Goal: Task Accomplishment & Management: Use online tool/utility

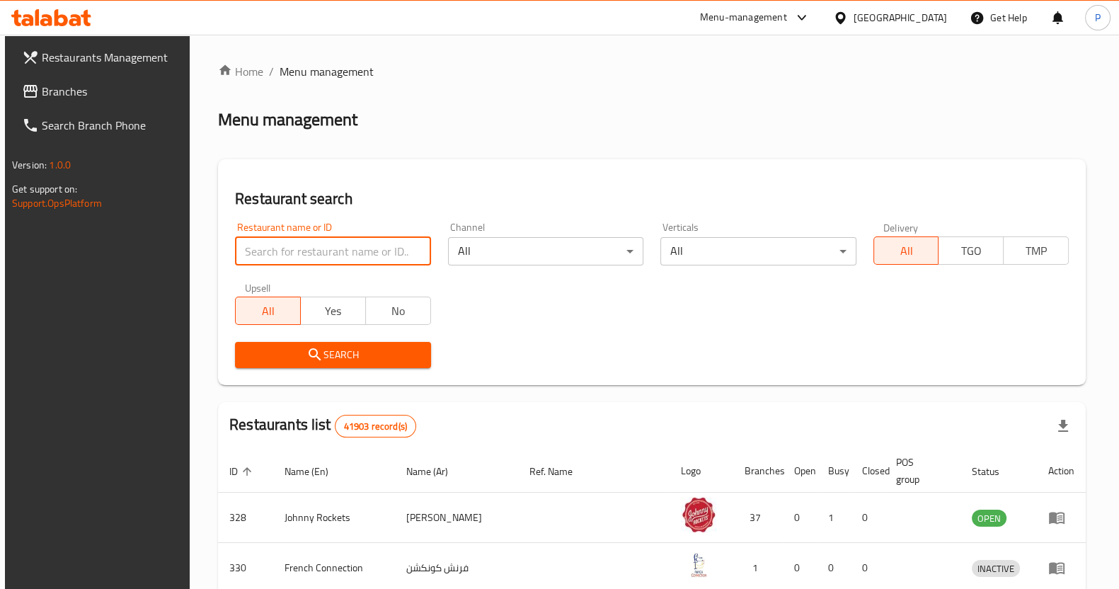
click at [368, 264] on input "search" at bounding box center [332, 251] width 195 height 28
type input "roti shoti"
click button "Search" at bounding box center [332, 355] width 195 height 26
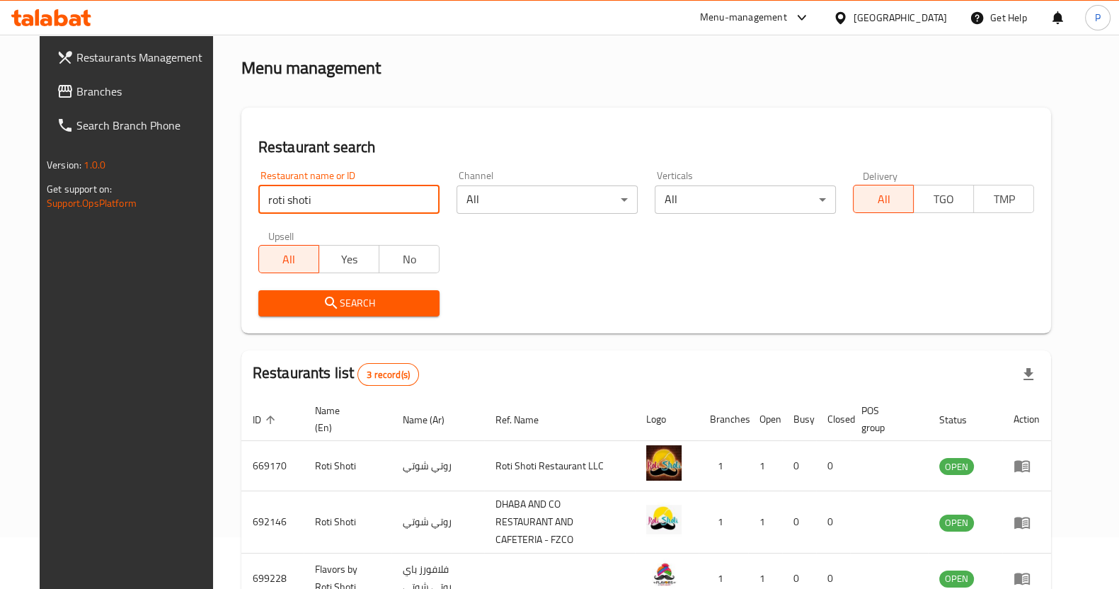
scroll to position [132, 0]
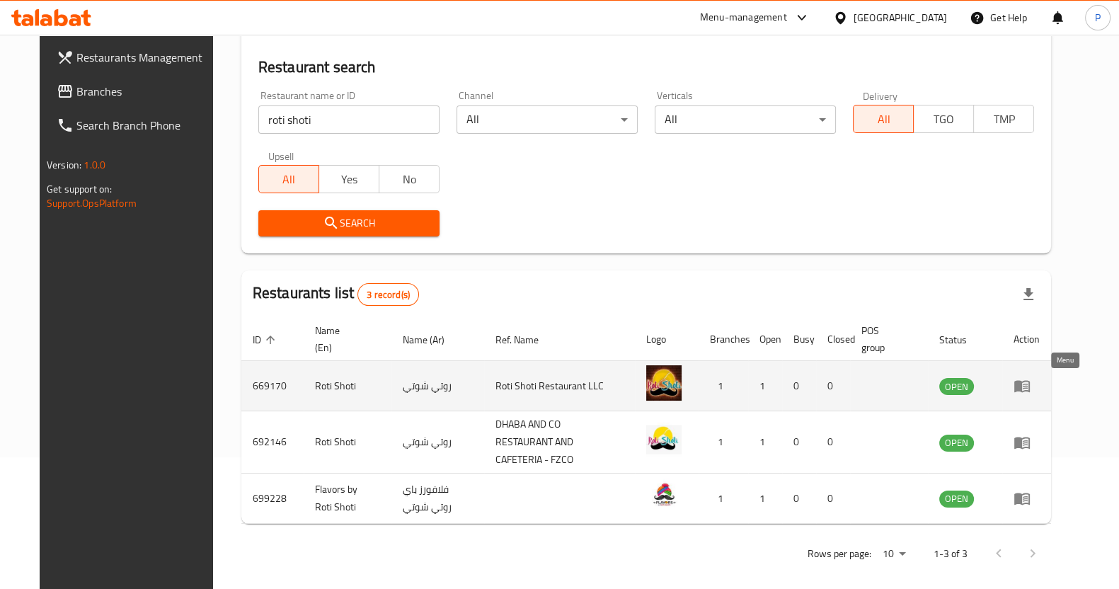
click at [1030, 385] on icon "enhanced table" at bounding box center [1021, 385] width 17 height 17
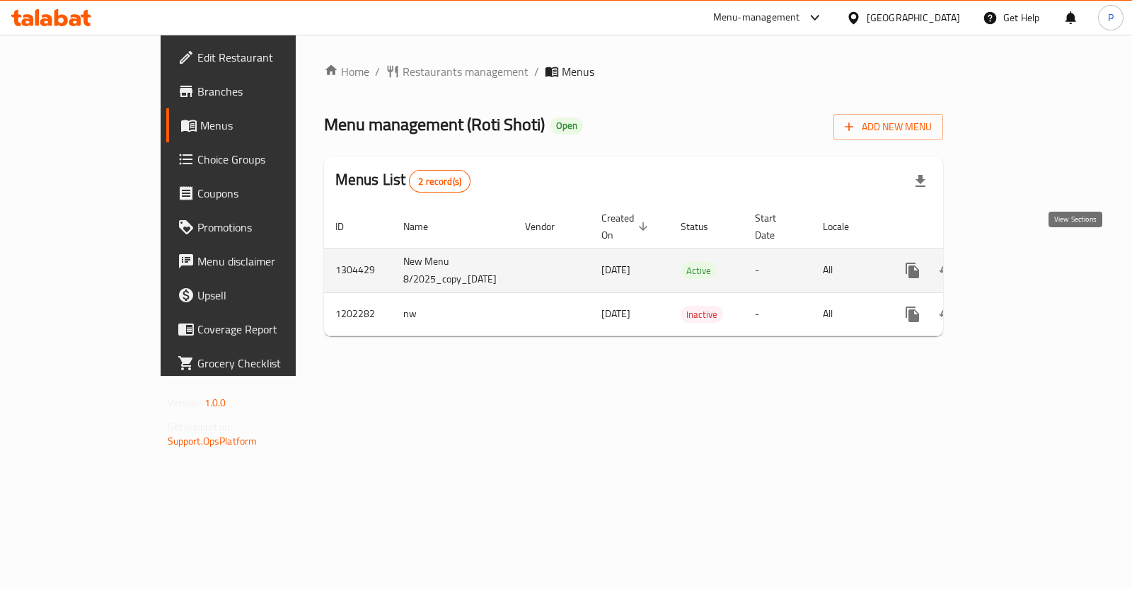
click at [1021, 264] on icon "enhanced table" at bounding box center [1014, 270] width 13 height 13
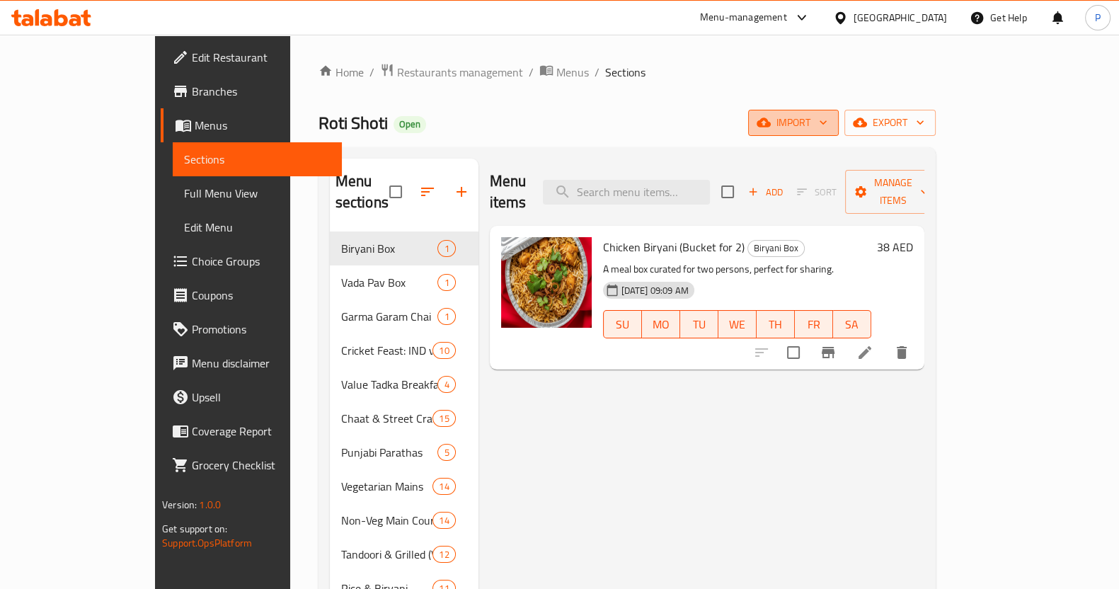
click at [827, 122] on span "import" at bounding box center [793, 123] width 68 height 18
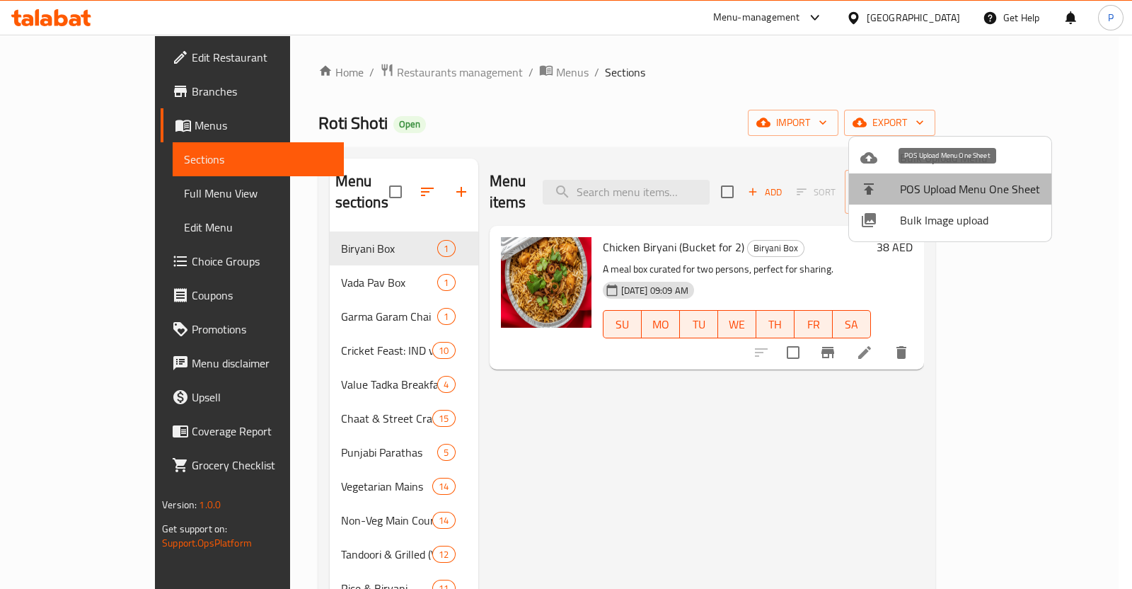
click at [950, 188] on span "POS Upload Menu One Sheet" at bounding box center [970, 188] width 140 height 17
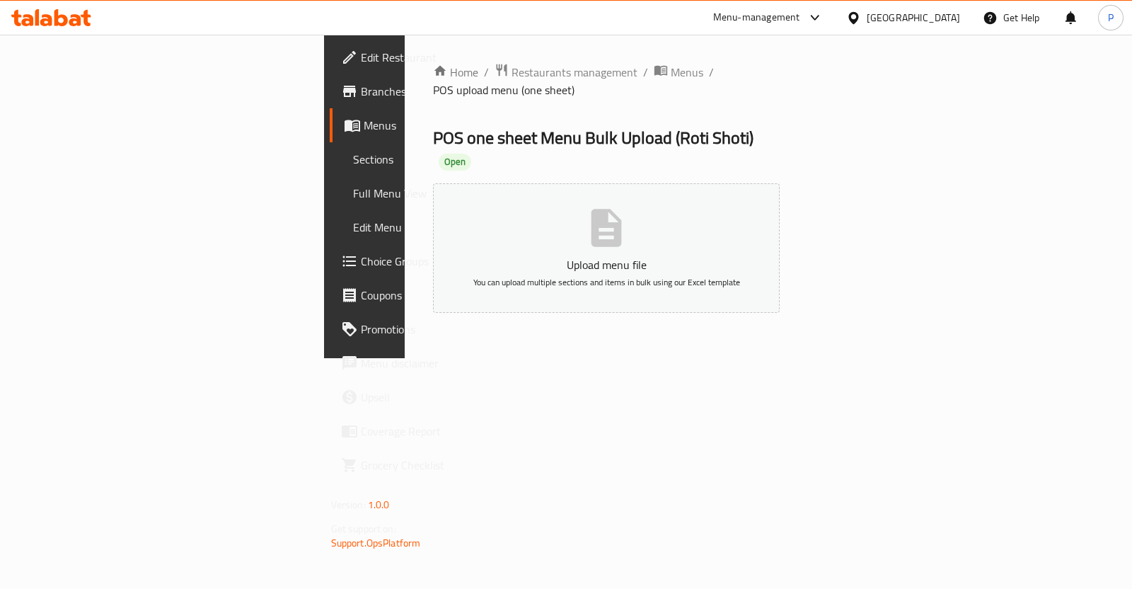
click at [486, 70] on ol "Home / Restaurants management / Menus / POS upload menu (one sheet)" at bounding box center [606, 80] width 347 height 35
click at [671, 71] on span "Menus" at bounding box center [687, 72] width 33 height 17
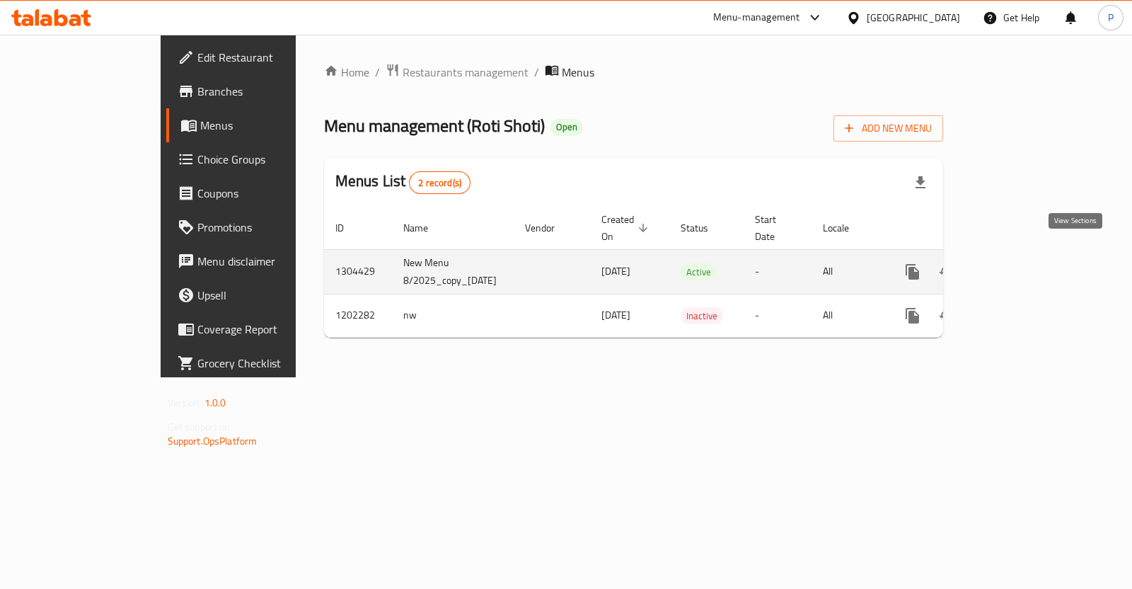
click at [1023, 263] on icon "enhanced table" at bounding box center [1014, 271] width 17 height 17
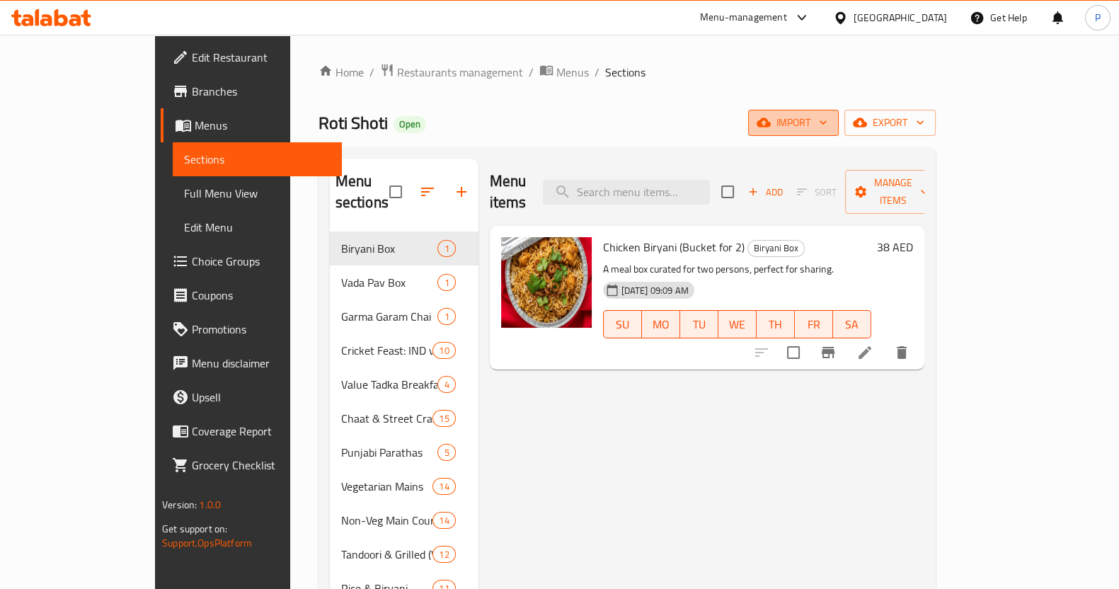
click at [827, 123] on span "import" at bounding box center [793, 123] width 68 height 18
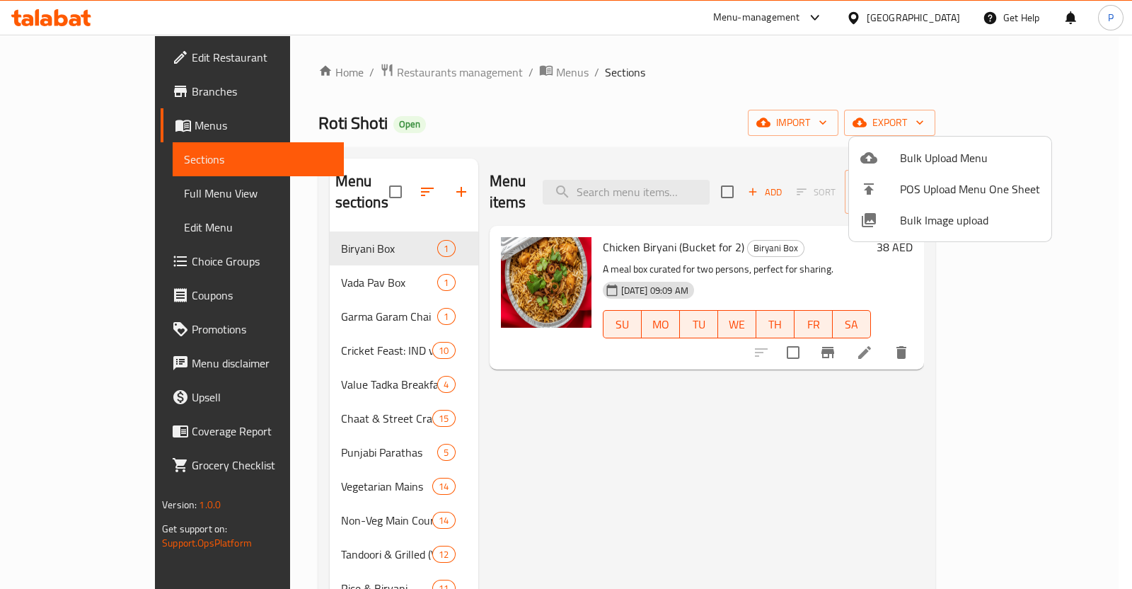
drag, startPoint x: 1017, startPoint y: 132, endPoint x: 1016, endPoint y: 122, distance: 10.7
click at [1018, 131] on div at bounding box center [566, 294] width 1132 height 589
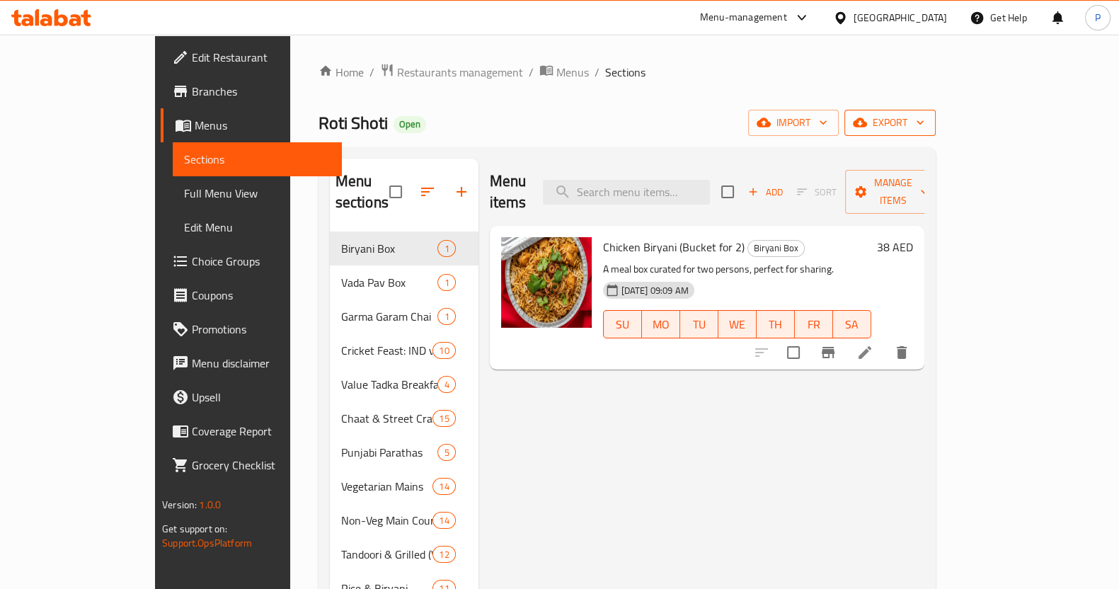
click at [936, 111] on button "export" at bounding box center [889, 123] width 91 height 26
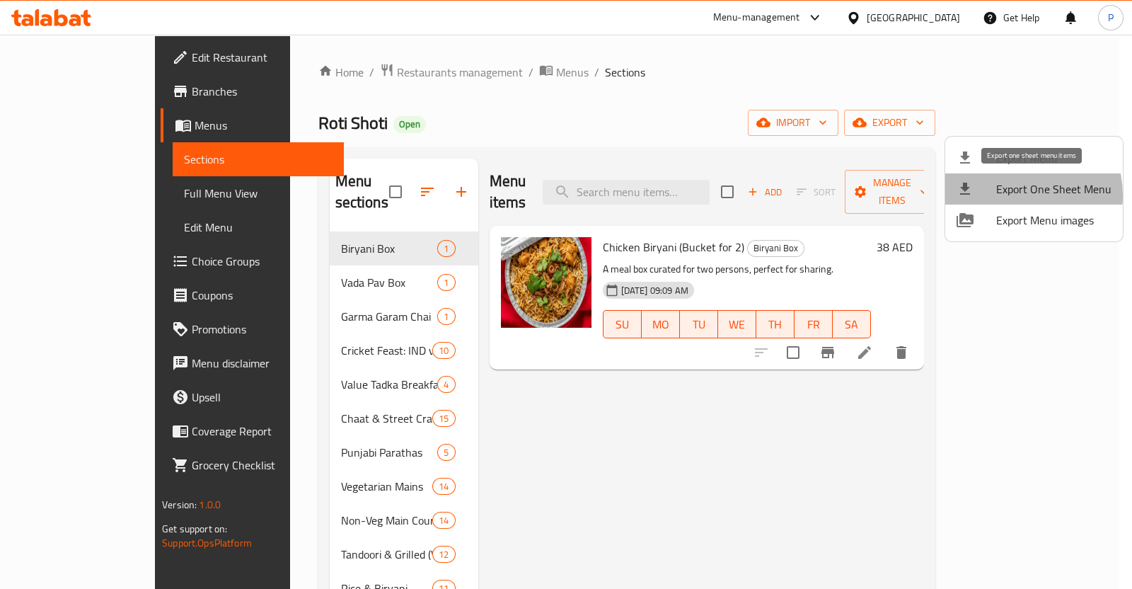
drag, startPoint x: 1009, startPoint y: 195, endPoint x: 1003, endPoint y: 189, distance: 9.0
click at [1005, 192] on span "Export One Sheet Menu" at bounding box center [1053, 188] width 115 height 17
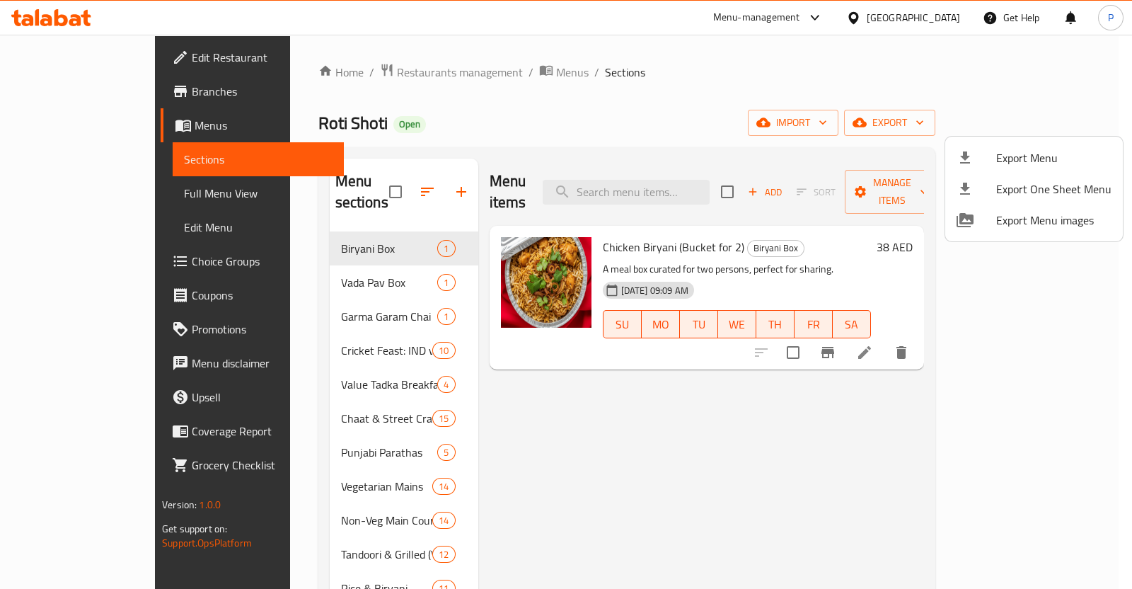
drag, startPoint x: 711, startPoint y: 447, endPoint x: 484, endPoint y: 227, distance: 315.8
click at [711, 447] on div at bounding box center [566, 294] width 1132 height 589
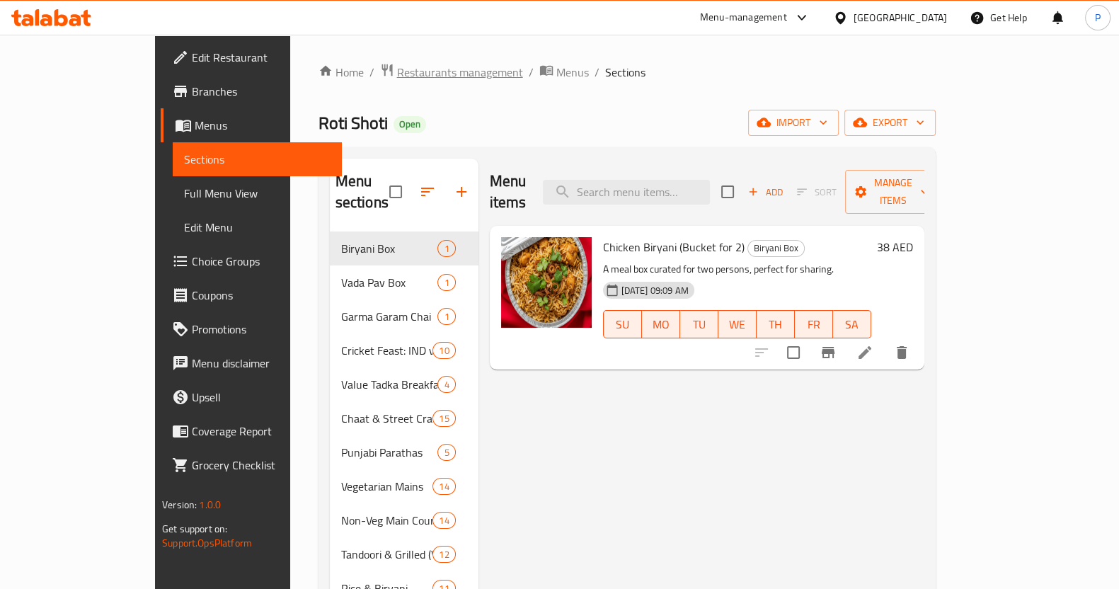
click at [397, 64] on span "Restaurants management" at bounding box center [460, 72] width 126 height 17
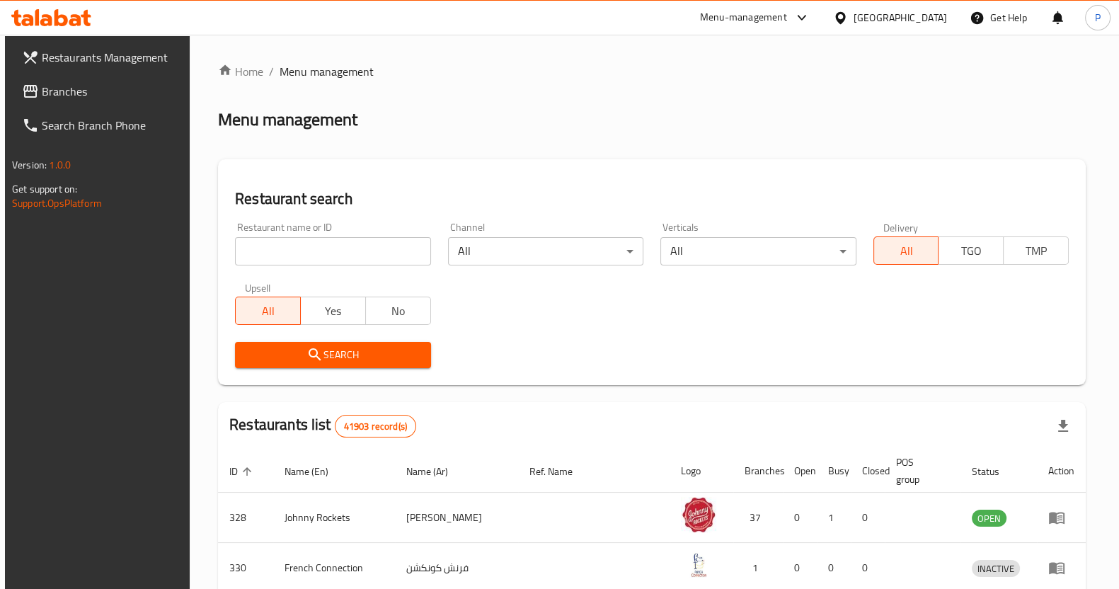
click at [402, 263] on input "search" at bounding box center [332, 251] width 195 height 28
click button "Search" at bounding box center [332, 355] width 195 height 26
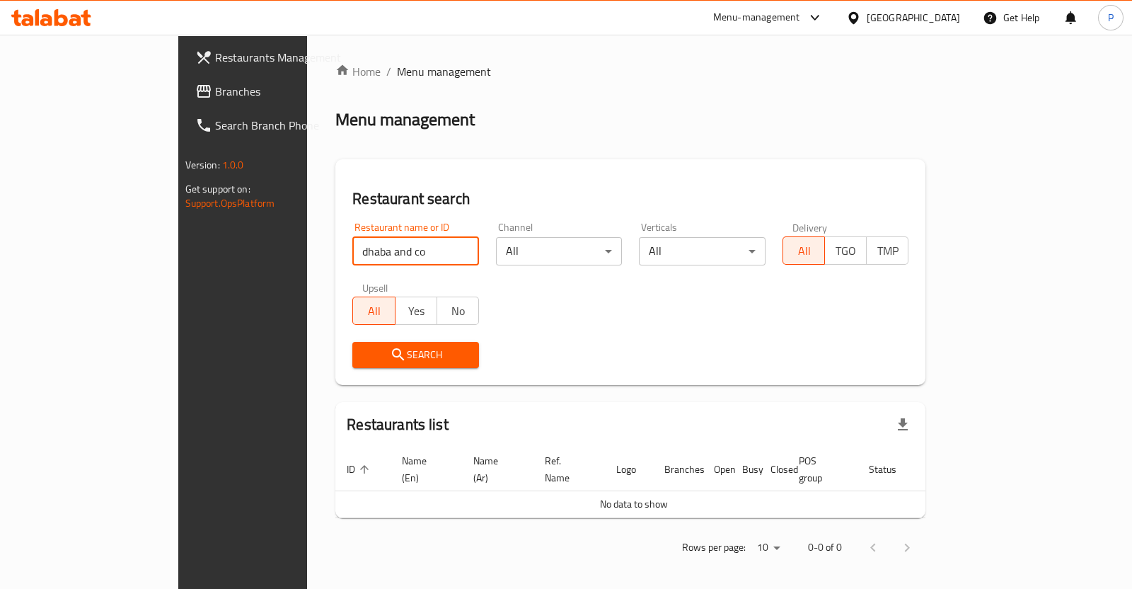
click at [368, 260] on input "dhaba and co" at bounding box center [415, 251] width 127 height 28
click button "Search" at bounding box center [415, 355] width 127 height 26
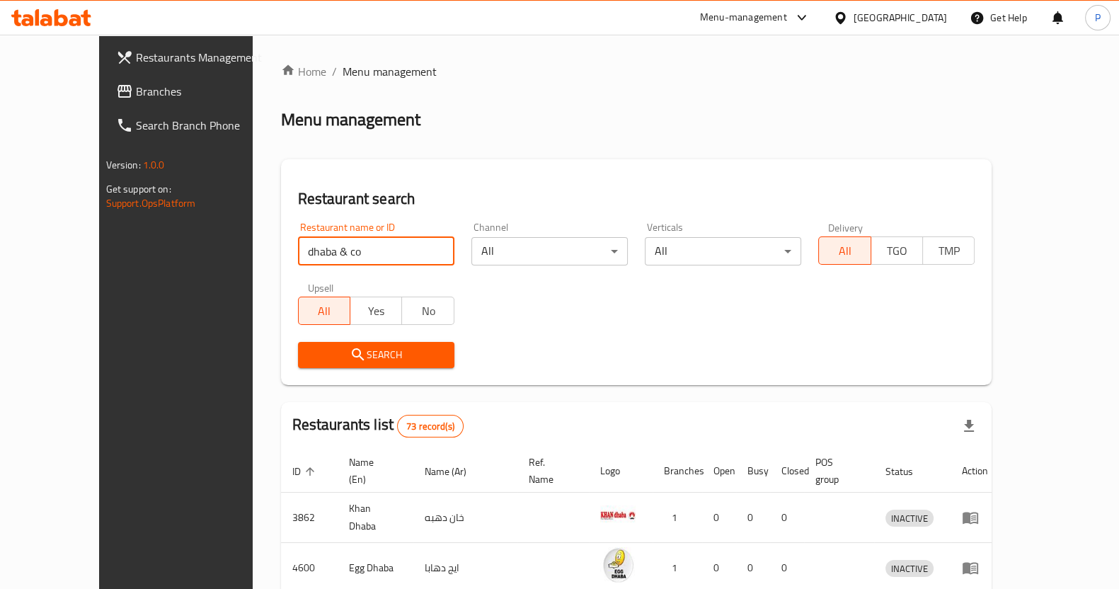
click at [414, 256] on input "dhaba & co" at bounding box center [376, 251] width 156 height 28
type input "d"
type input "Dhaba and Co"
click button "Search" at bounding box center [376, 355] width 156 height 26
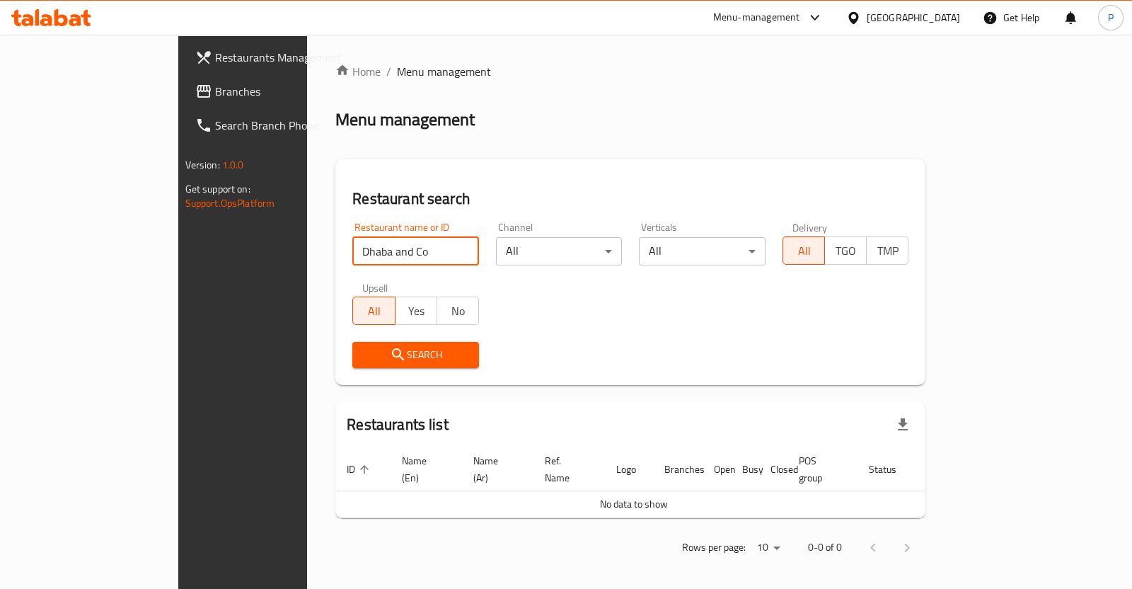
click at [419, 248] on input "Dhaba and Co" at bounding box center [415, 251] width 127 height 28
type input "r"
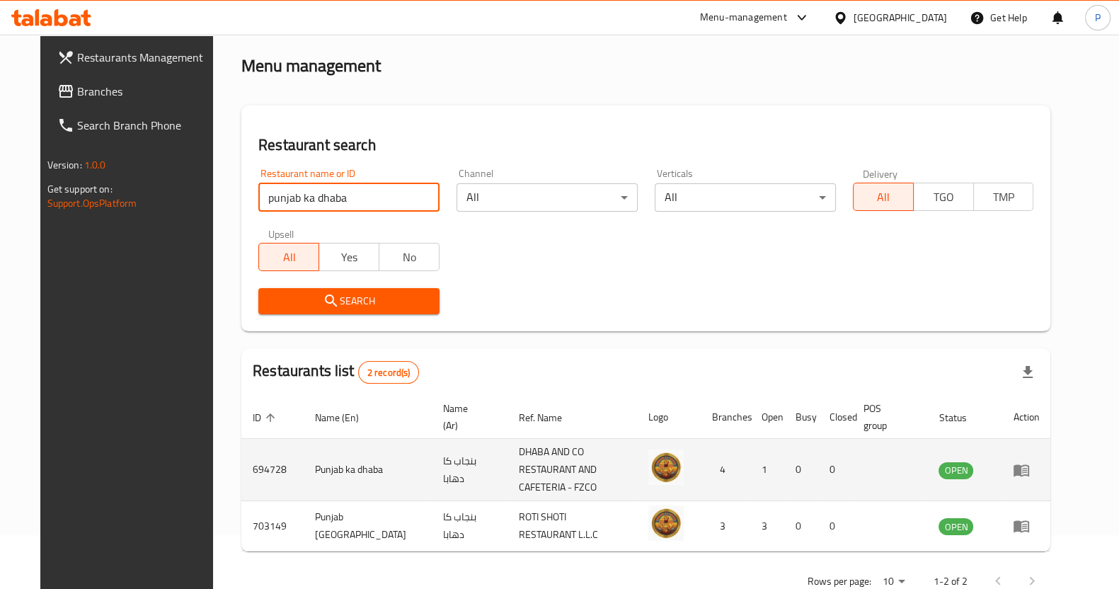
scroll to position [81, 0]
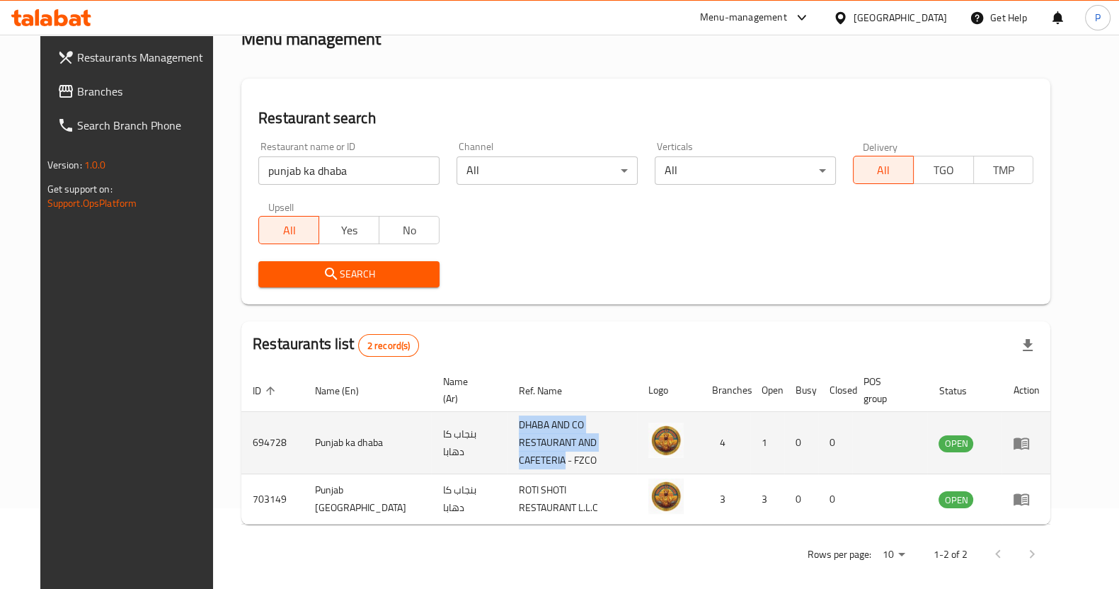
drag, startPoint x: 463, startPoint y: 423, endPoint x: 510, endPoint y: 443, distance: 51.4
click at [510, 443] on td "DHABA AND CO RESTAURANT AND CAFETERIA - FZCO" at bounding box center [572, 443] width 130 height 62
copy td "DHABA AND CO RESTAURANT AND CAFETERIA"
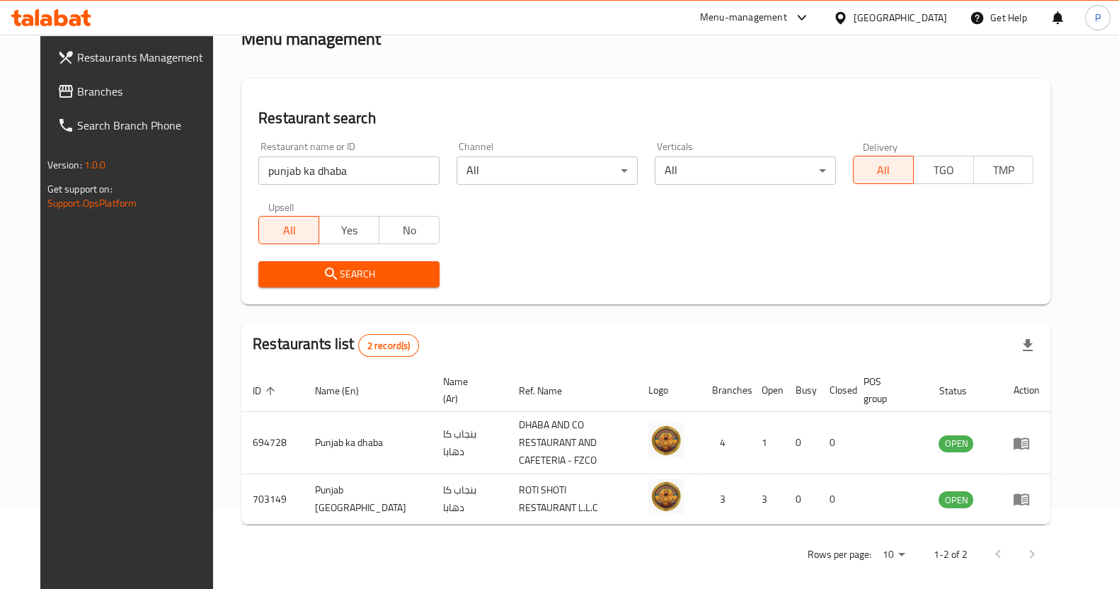
click at [334, 168] on input "punjab ka dhaba" at bounding box center [348, 170] width 181 height 28
drag, startPoint x: 350, startPoint y: 178, endPoint x: 89, endPoint y: 188, distance: 261.3
click at [91, 188] on div "Restaurants Management Branches Search Branch Phone Version: 1.0.0 Get support …" at bounding box center [559, 277] width 1039 height 647
paste input "DHABA AND CO RESTAURANT AND CAFETERIA"
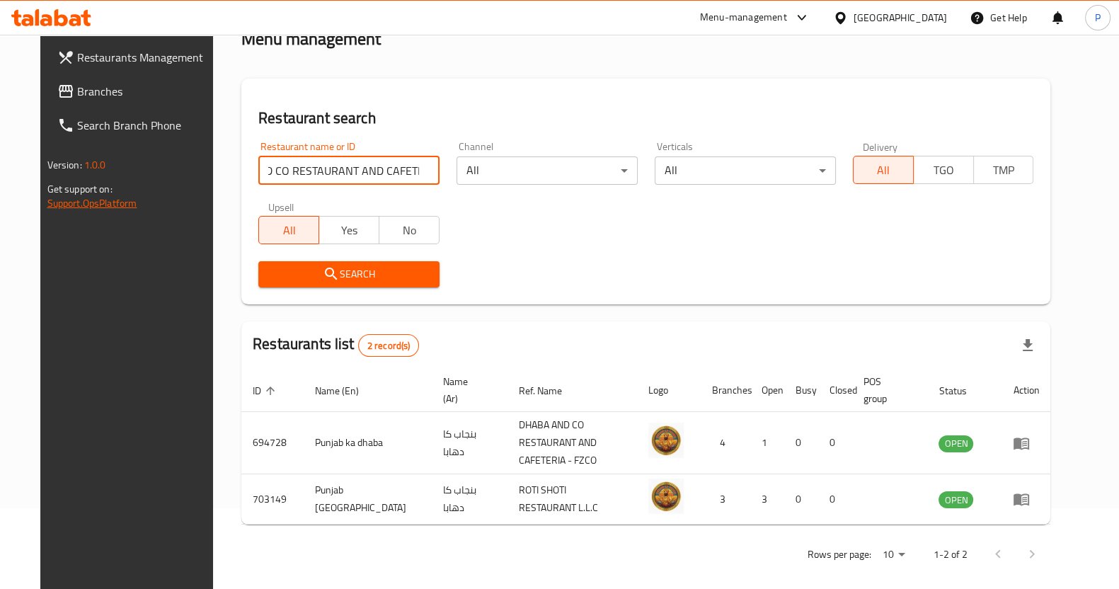
click button "Search" at bounding box center [348, 274] width 181 height 26
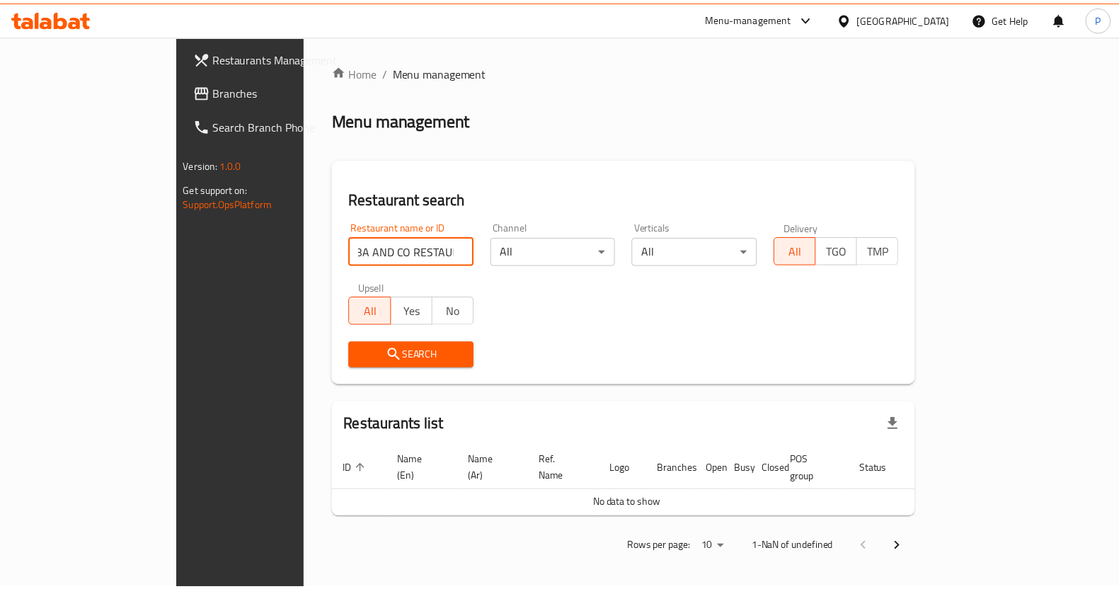
scroll to position [0, 0]
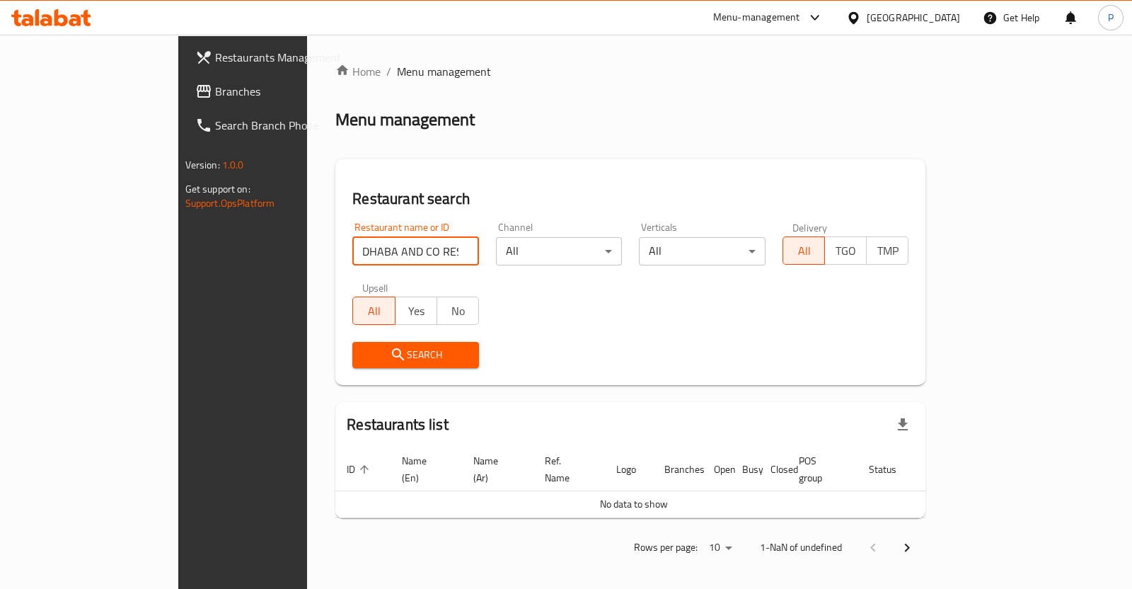
click button "Search" at bounding box center [415, 355] width 127 height 26
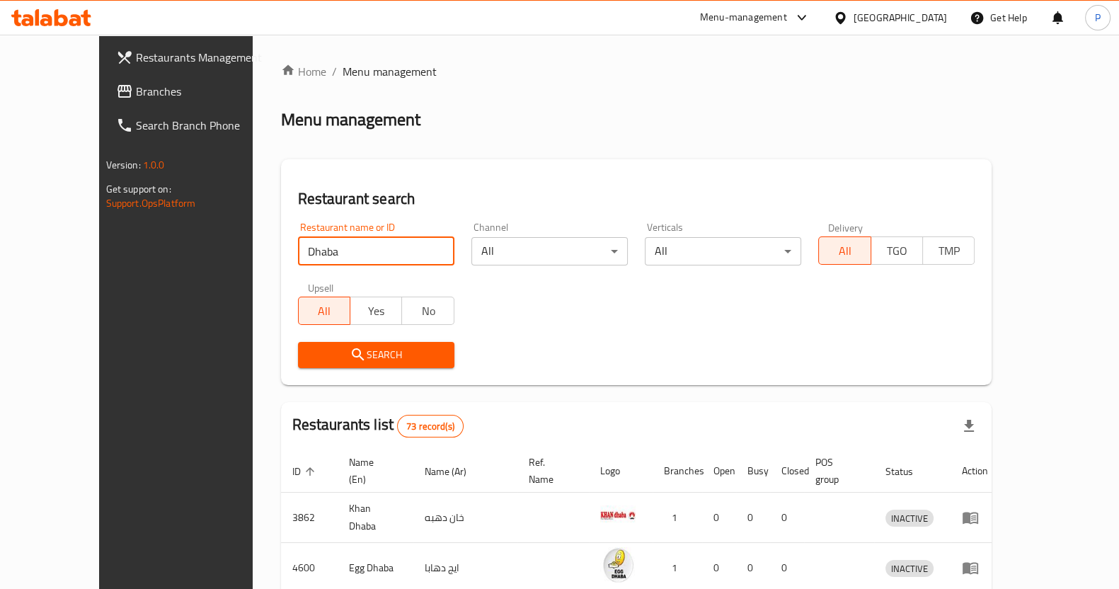
type input "Dhaba"
click button "Search" at bounding box center [376, 355] width 156 height 26
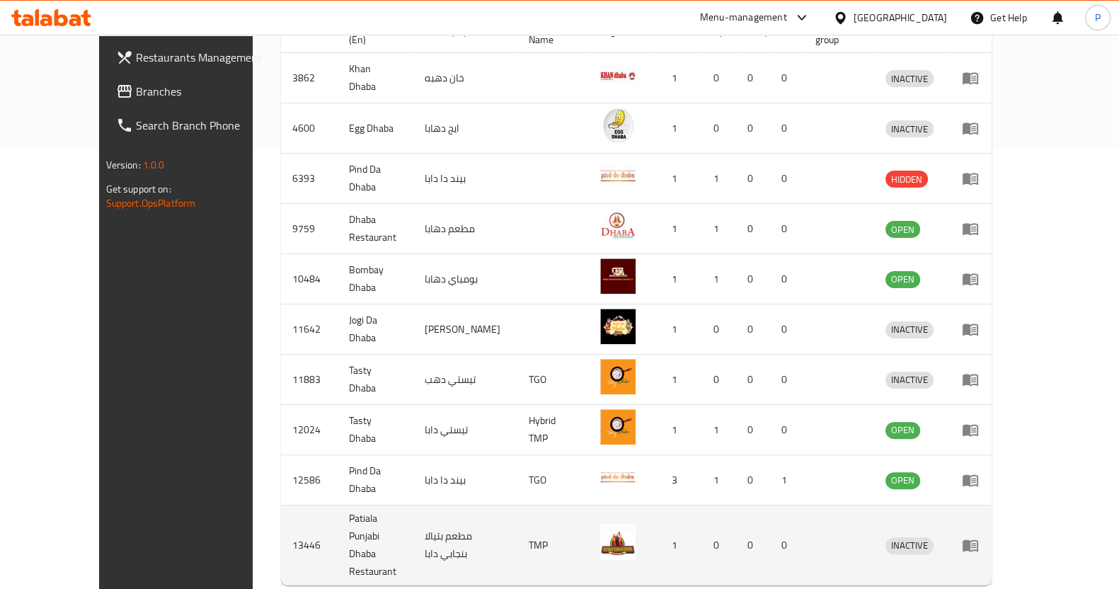
scroll to position [468, 0]
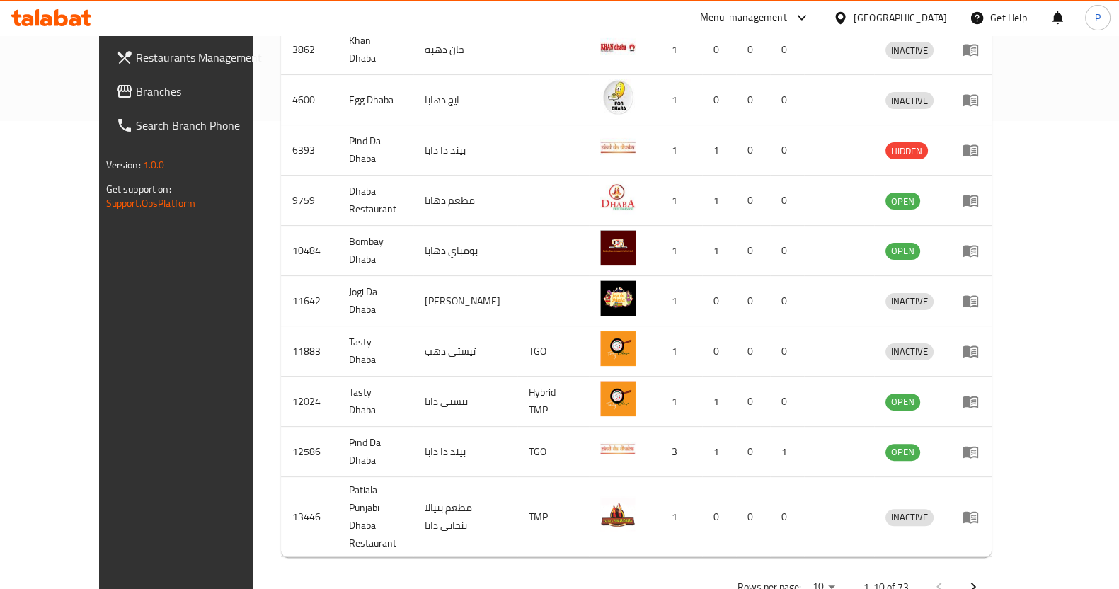
click at [904, 568] on div "Rows per page: 10 1-10 of 73" at bounding box center [636, 586] width 711 height 37
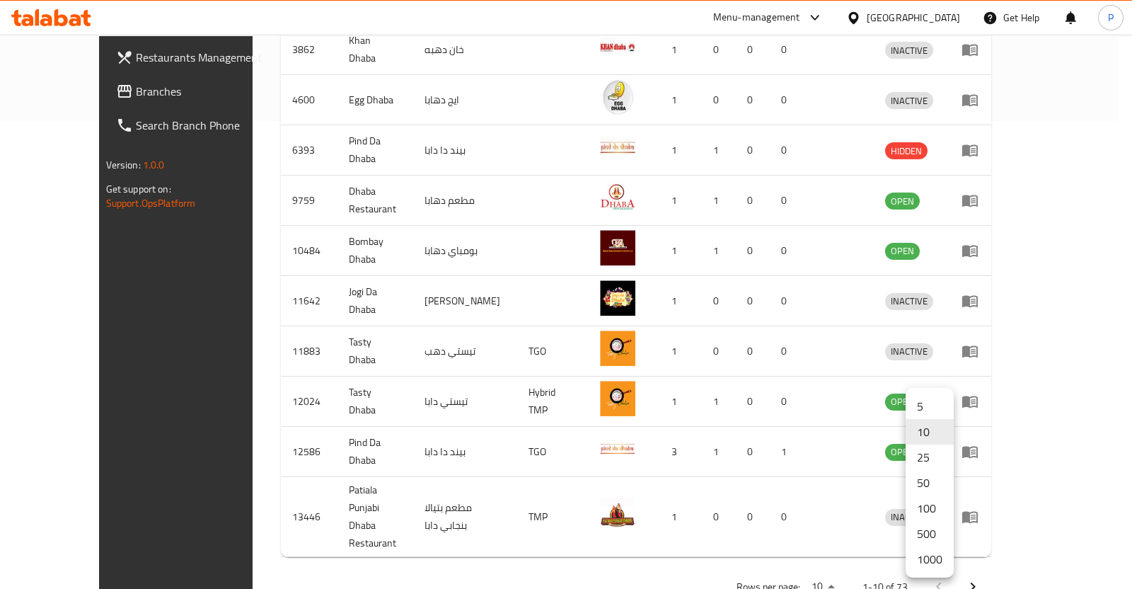
click at [939, 536] on li "500" at bounding box center [930, 533] width 48 height 25
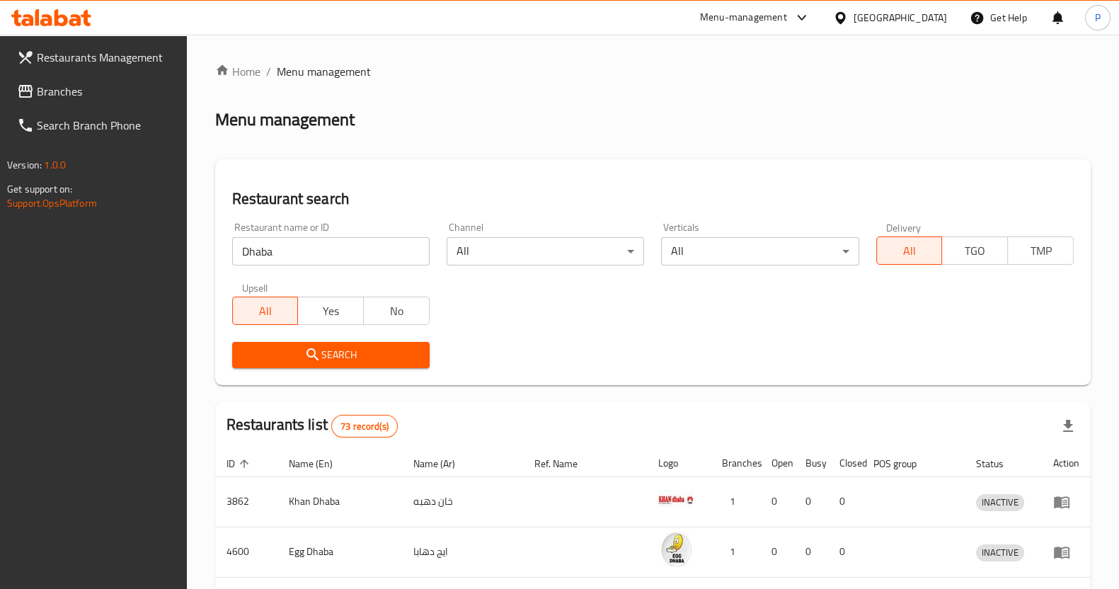
scroll to position [1513, 0]
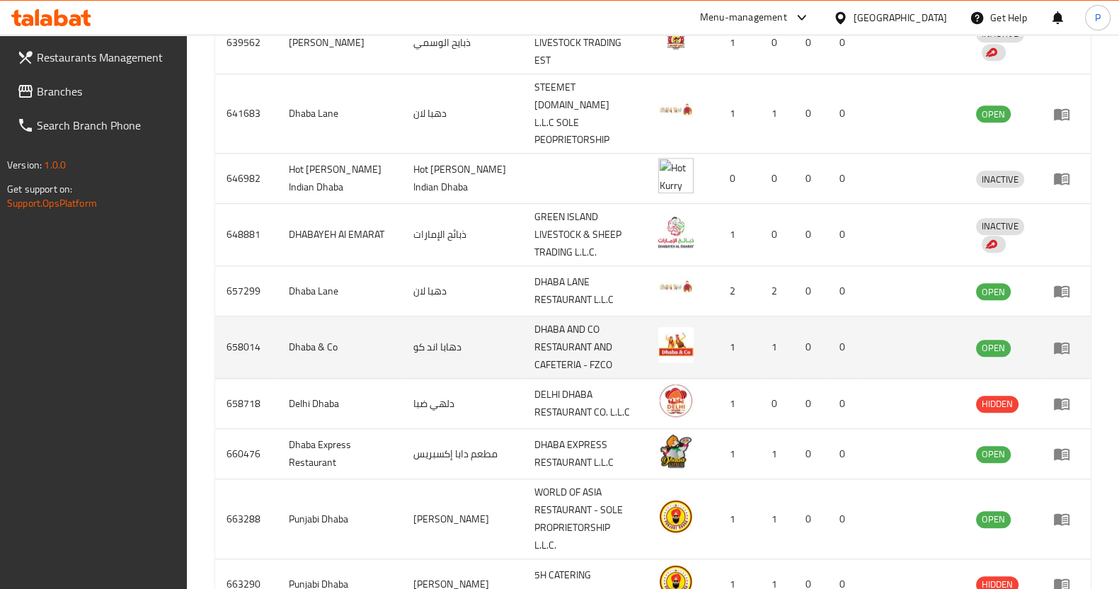
click at [1062, 339] on icon "enhanced table" at bounding box center [1061, 347] width 17 height 17
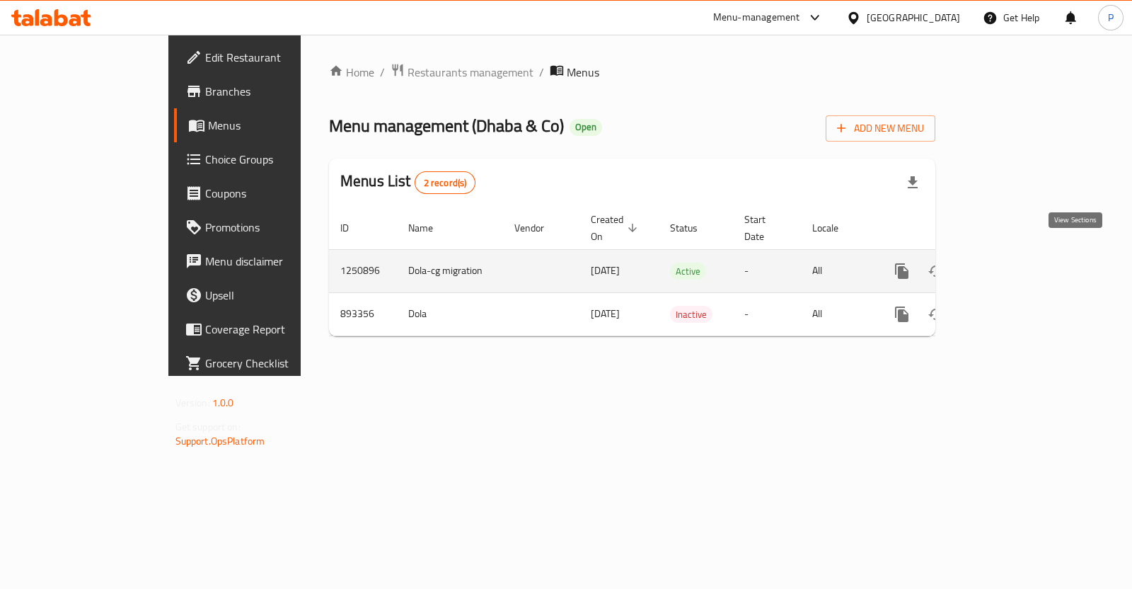
click at [1013, 263] on icon "enhanced table" at bounding box center [1004, 271] width 17 height 17
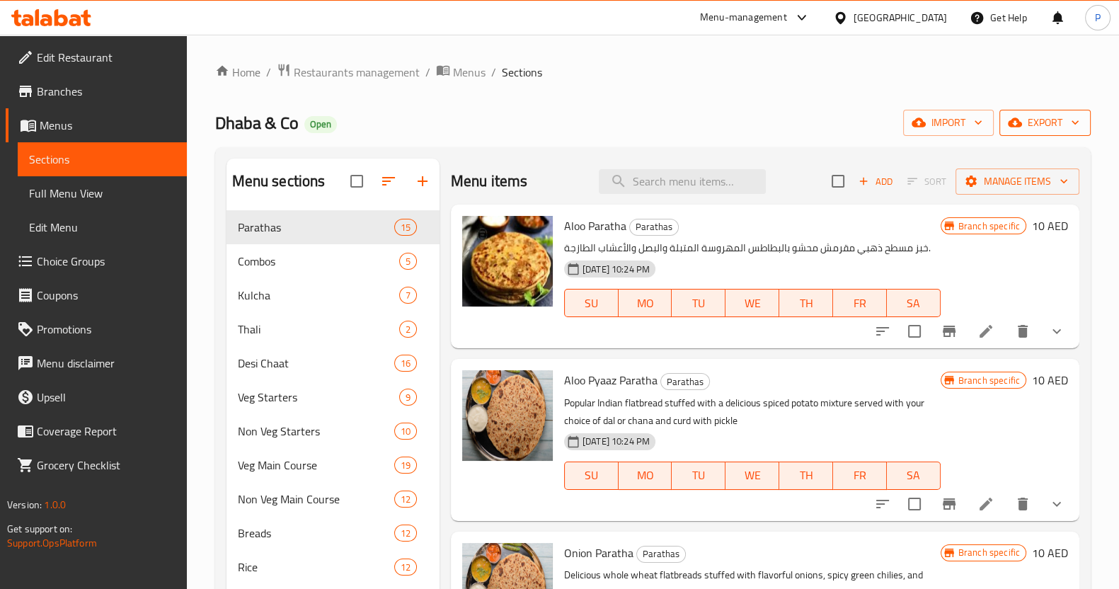
click at [1037, 116] on span "export" at bounding box center [1045, 123] width 69 height 18
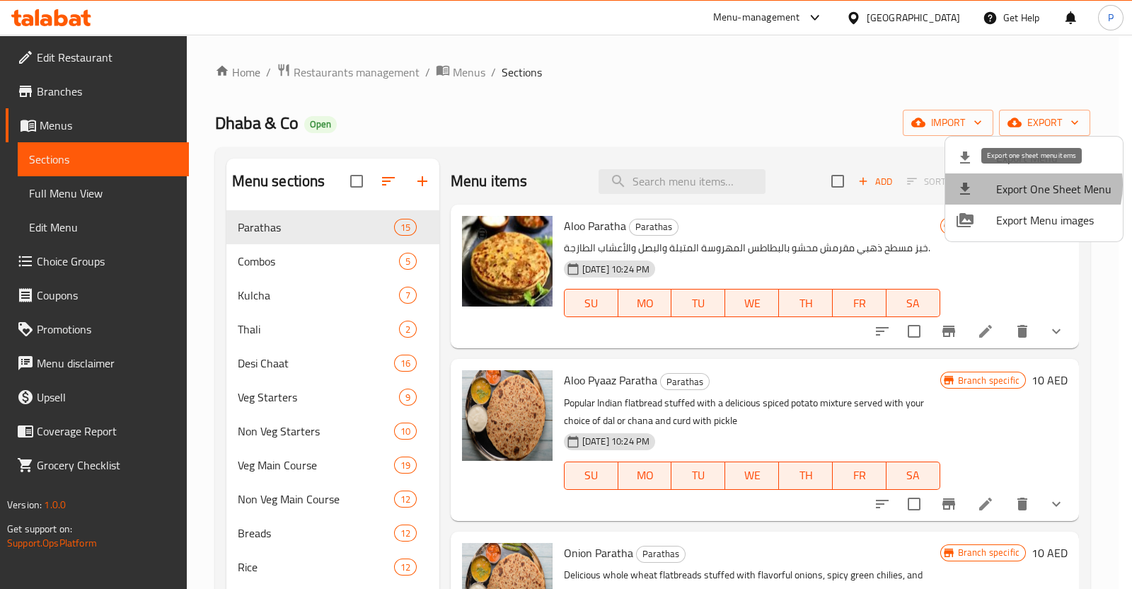
click at [1027, 185] on span "Export One Sheet Menu" at bounding box center [1053, 188] width 115 height 17
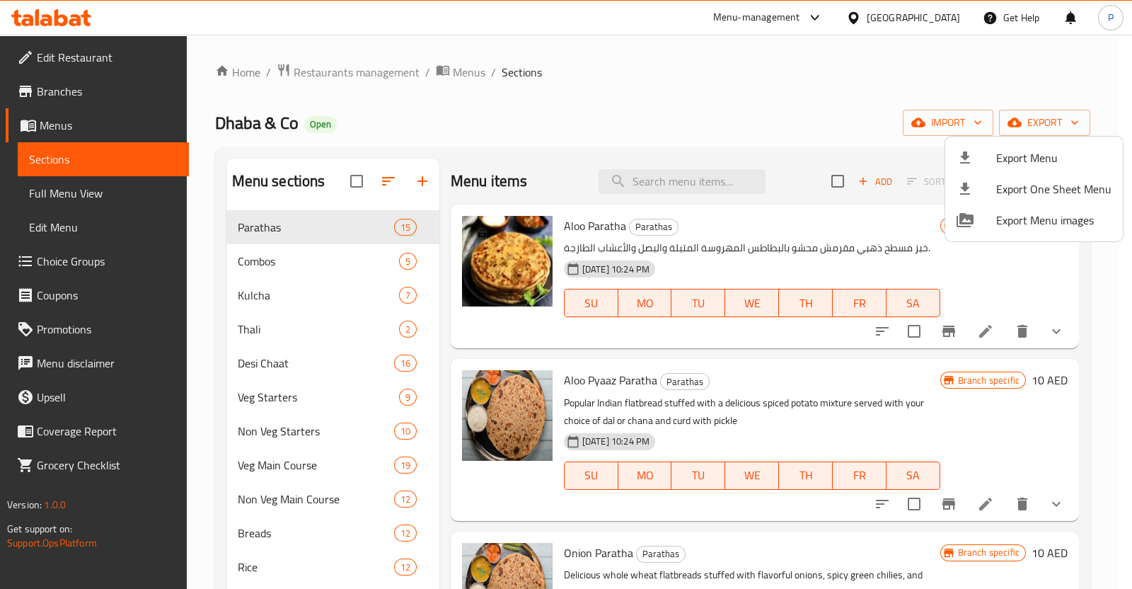
click at [604, 79] on div at bounding box center [566, 294] width 1132 height 589
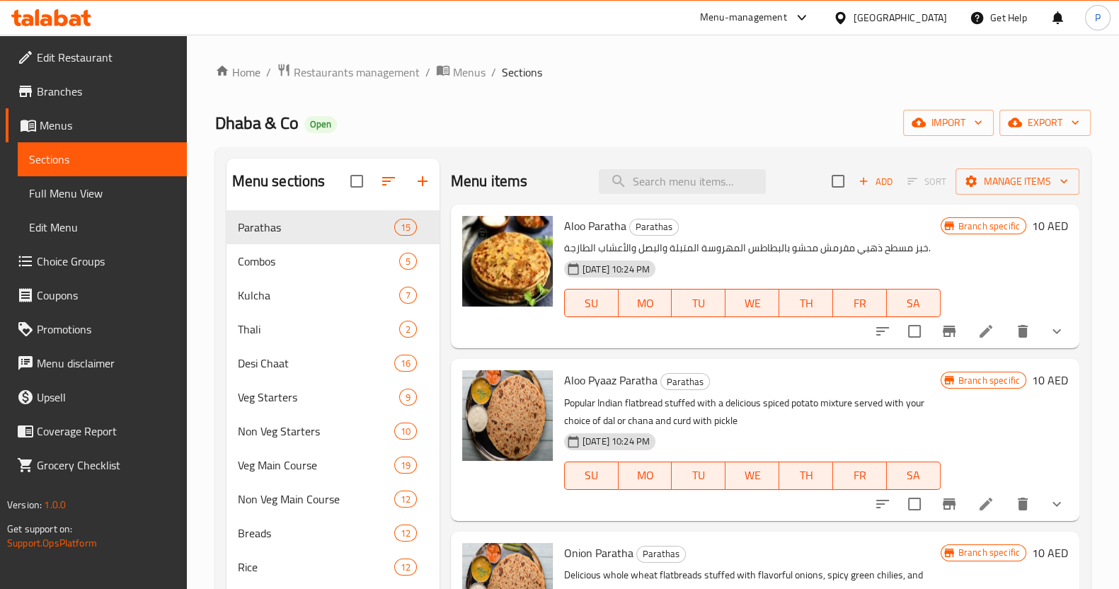
click at [694, 67] on ol "Home / Restaurants management / Menus / Sections" at bounding box center [652, 72] width 875 height 18
click at [358, 71] on span "Restaurants management" at bounding box center [357, 72] width 126 height 17
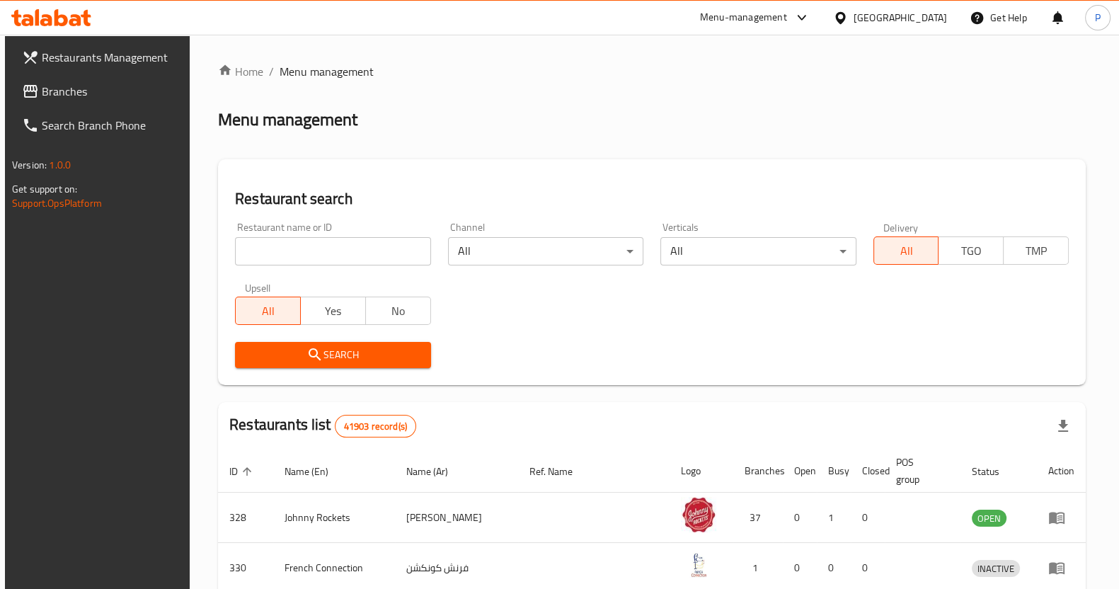
click at [347, 249] on input "search" at bounding box center [332, 251] width 195 height 28
type input "butter chicken"
